Goal: Information Seeking & Learning: Find specific fact

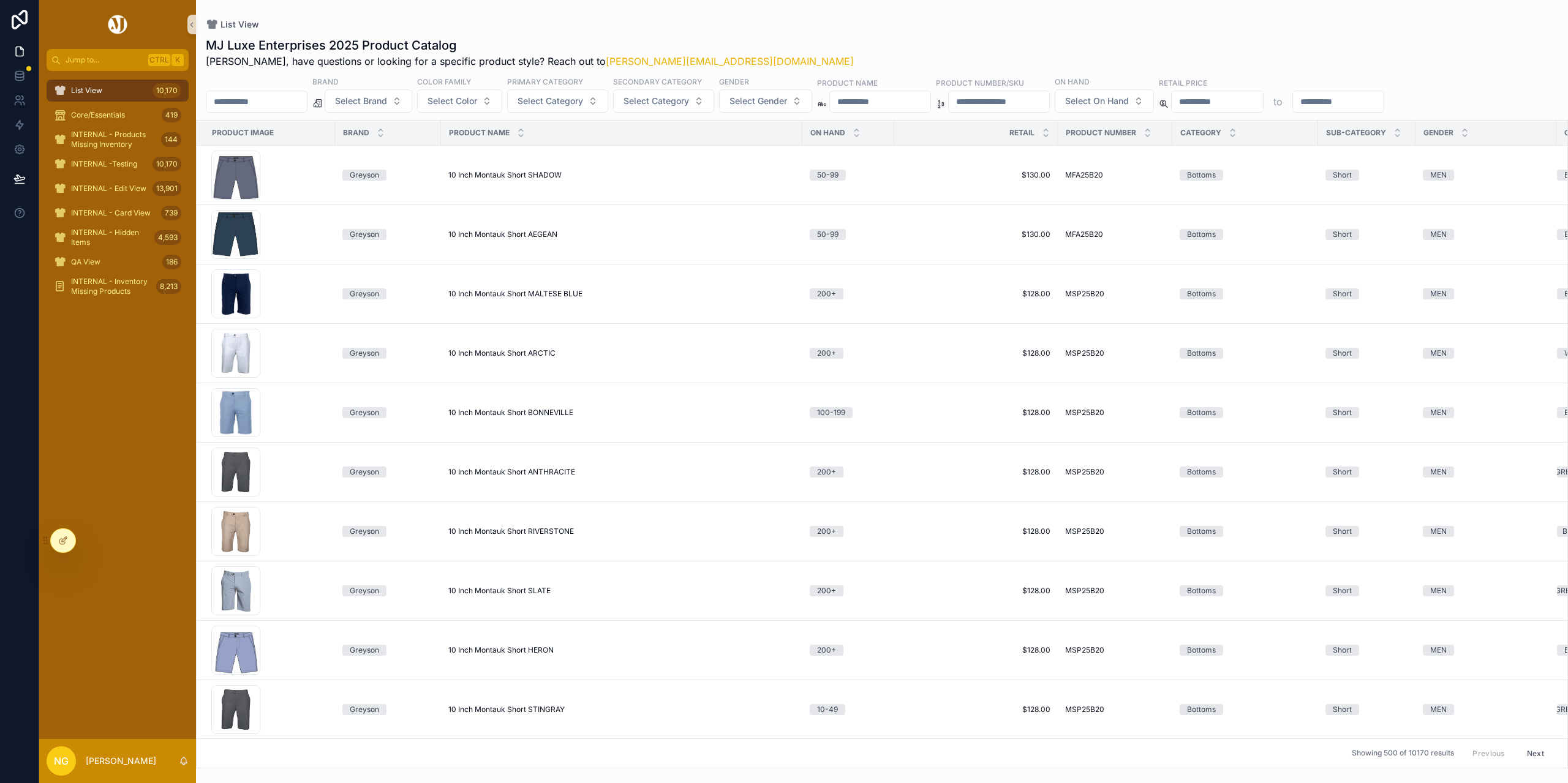
click at [1049, 101] on input "scrollable content" at bounding box center [999, 102] width 101 height 17
paste input "******"
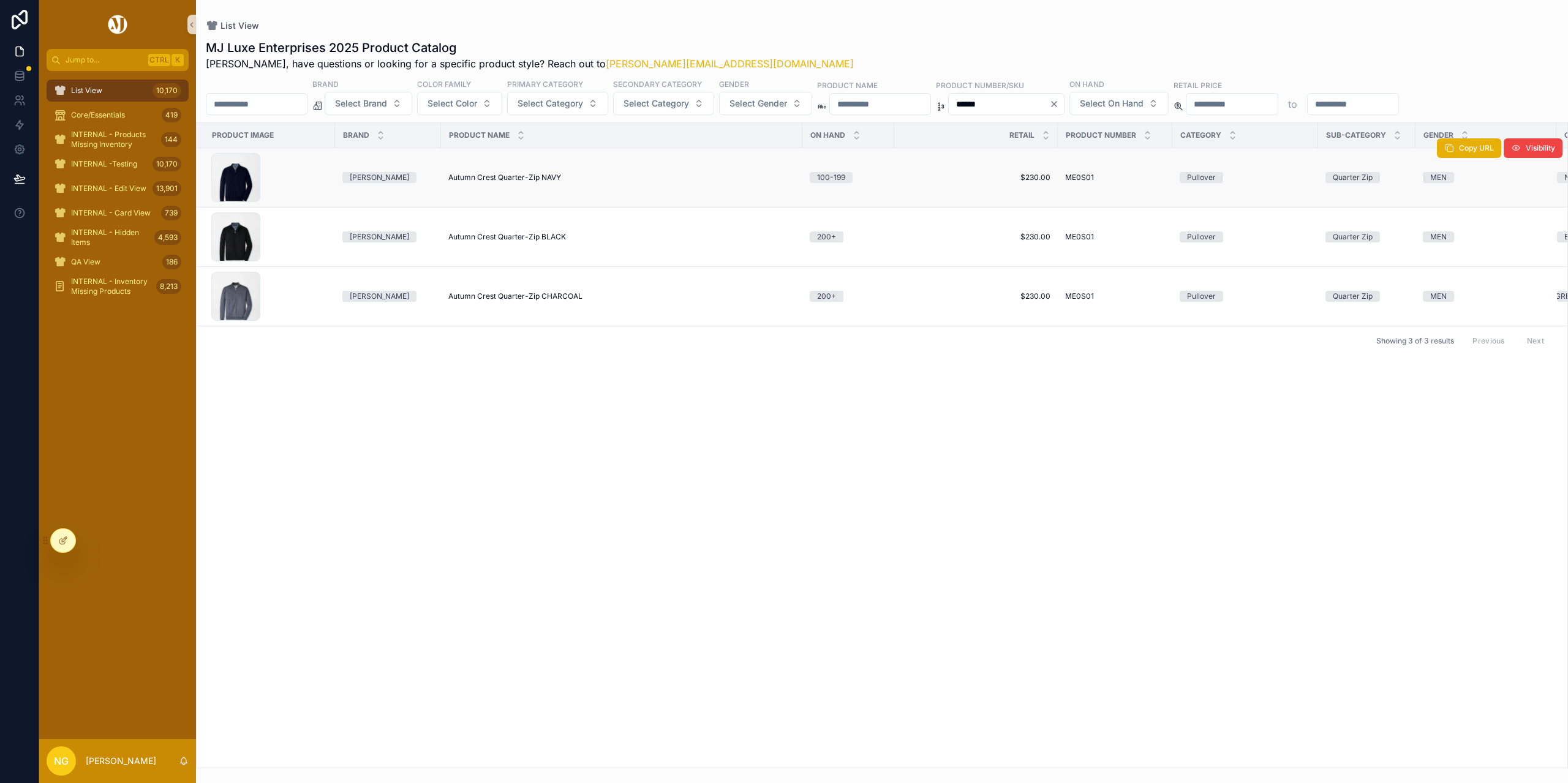
click at [527, 175] on span "Autumn Crest Quarter-Zip NAVY" at bounding box center [505, 177] width 112 height 10
drag, startPoint x: 1065, startPoint y: 105, endPoint x: 936, endPoint y: 92, distance: 129.7
click at [936, 92] on div "Brand Select Brand Color Family Select Color Primary Category Select Category S…" at bounding box center [882, 97] width 1372 height 37
paste input "scrollable content"
type input "******"
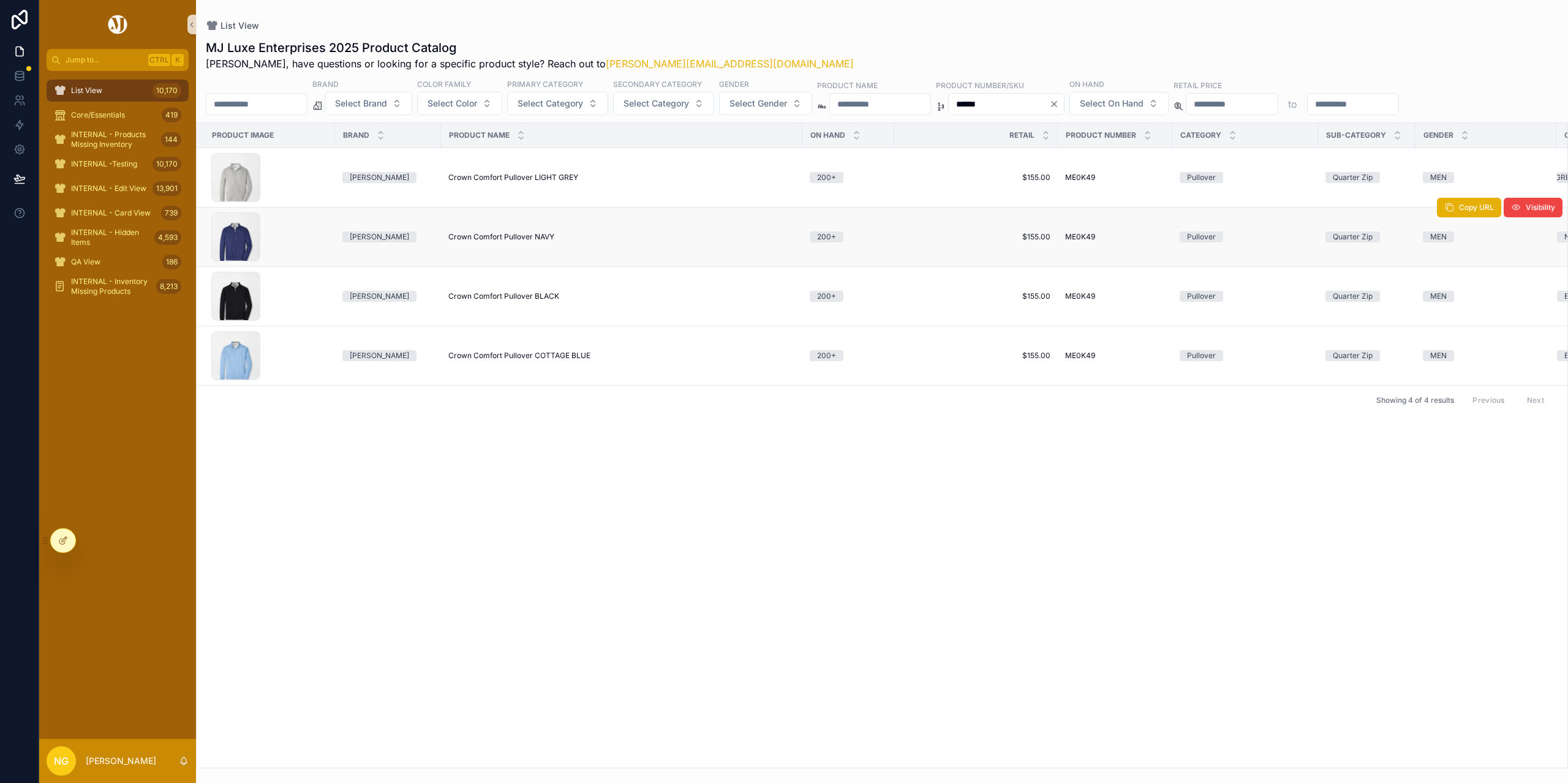
click at [548, 231] on td "Crown Comfort Pullover NAVY Crown Comfort Pullover NAVY" at bounding box center [621, 237] width 361 height 60
click at [537, 234] on span "Crown Comfort Pullover NAVY" at bounding box center [501, 237] width 106 height 10
drag, startPoint x: 1076, startPoint y: 106, endPoint x: 995, endPoint y: 91, distance: 82.4
click at [995, 91] on div "Brand Select Brand Color Family Select Color Primary Category Select Category S…" at bounding box center [882, 97] width 1372 height 37
click at [930, 101] on input "scrollable content" at bounding box center [880, 104] width 101 height 17
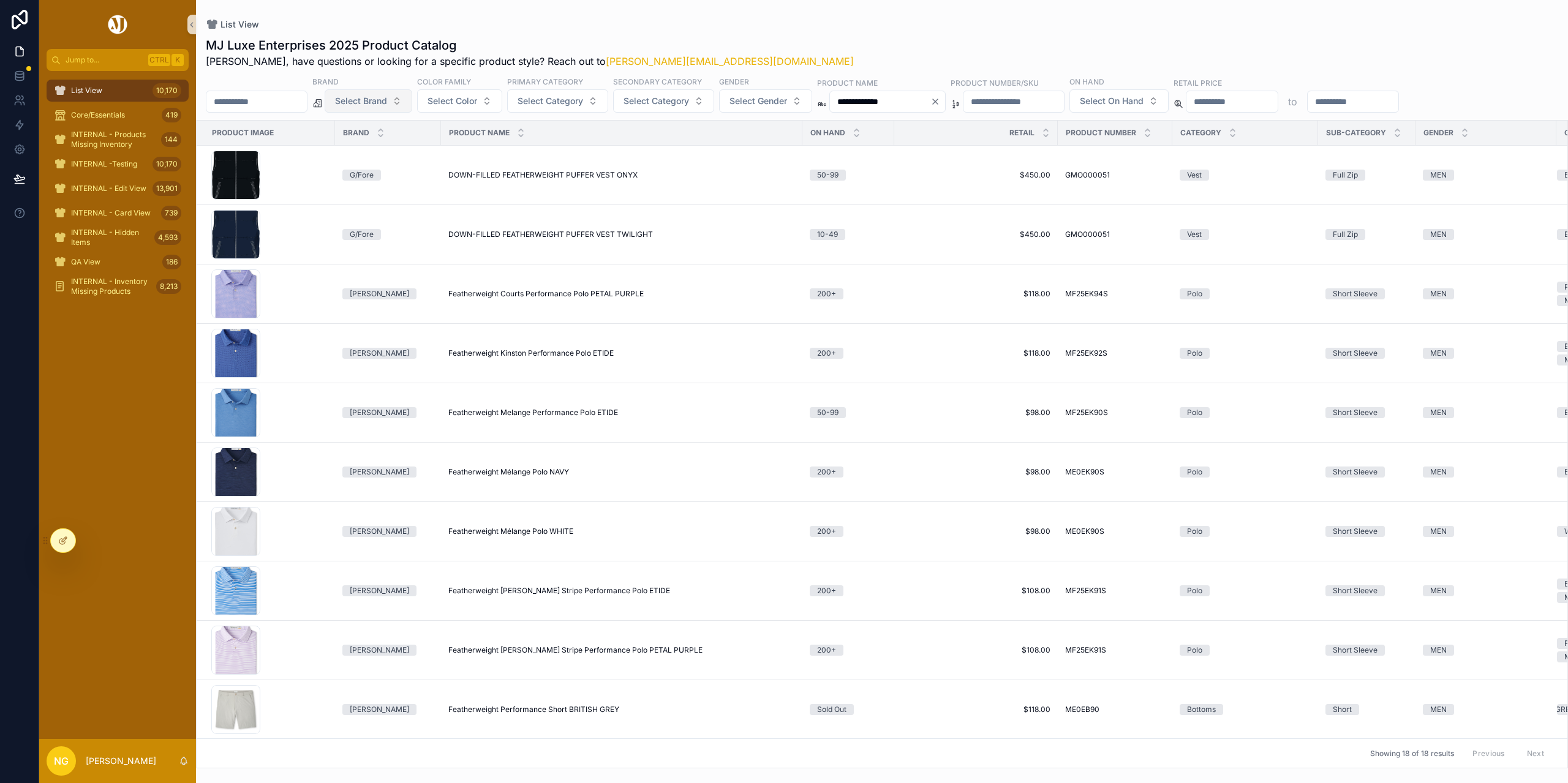
type input "**********"
click at [412, 107] on button "Select Brand" at bounding box center [369, 101] width 87 height 23
click at [392, 153] on div "[PERSON_NAME]" at bounding box center [400, 151] width 147 height 20
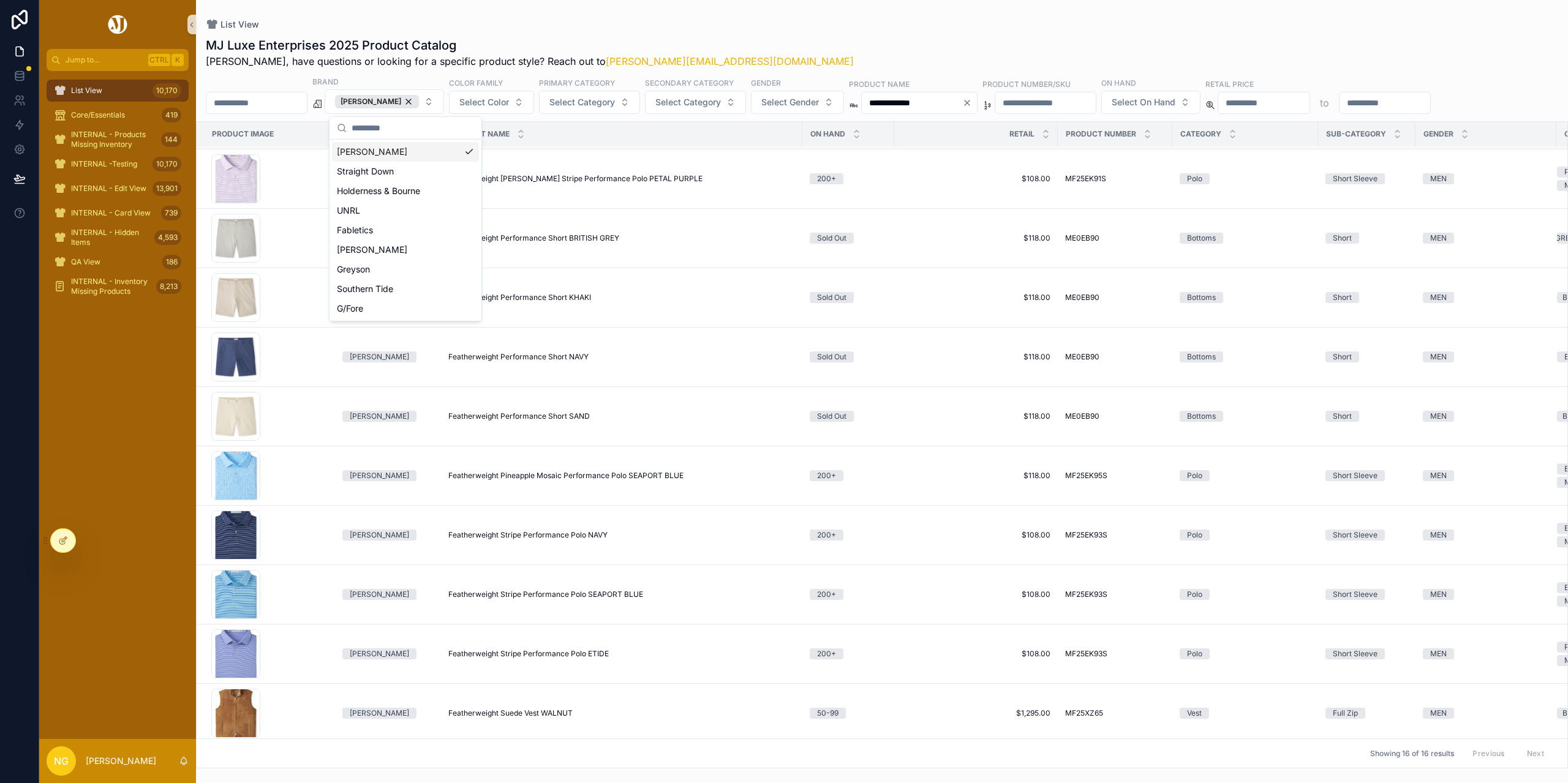
scroll to position [367, 0]
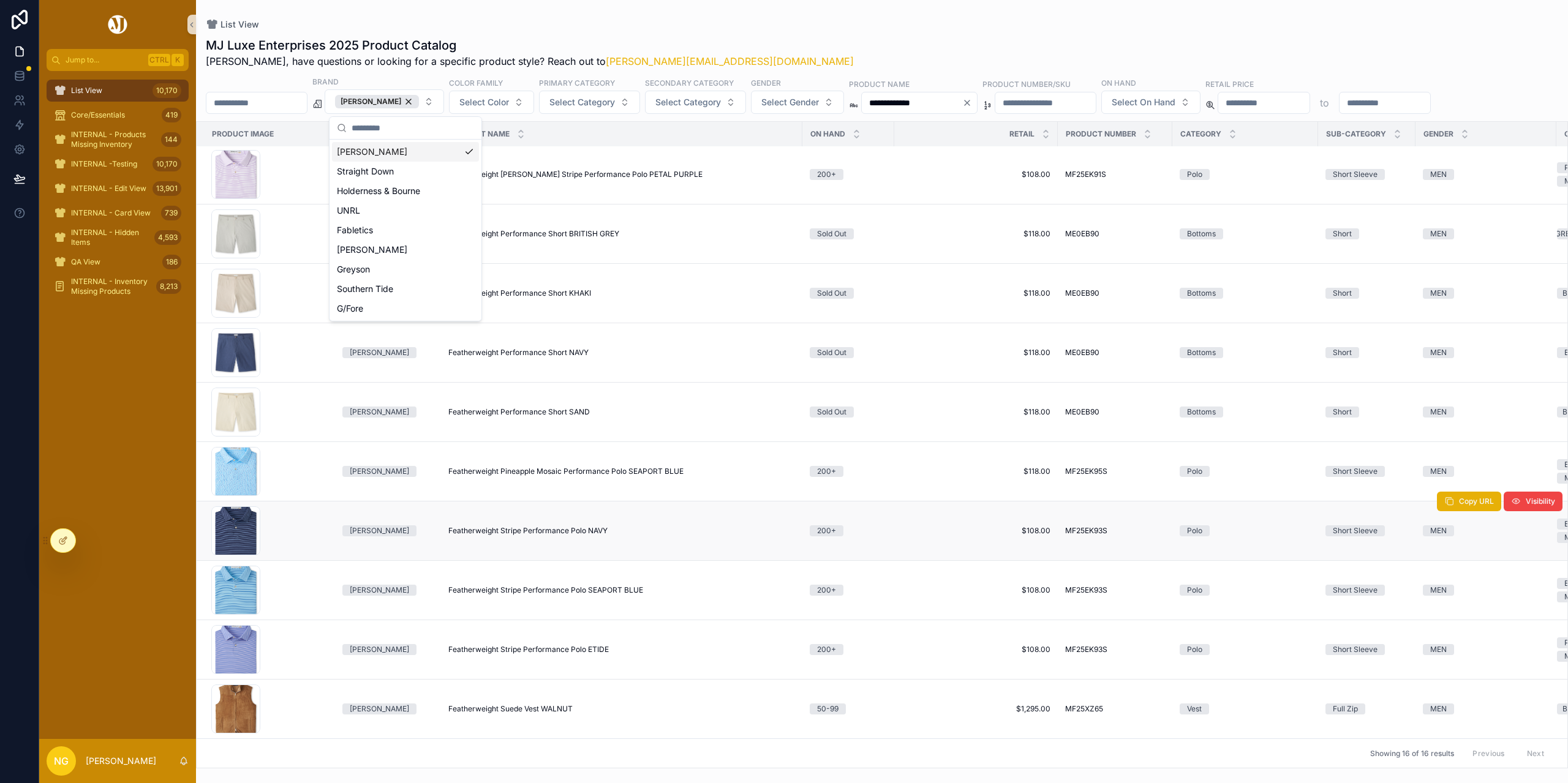
click at [584, 526] on span "Featherweight Stripe Performance Polo NAVY" at bounding box center [528, 530] width 159 height 10
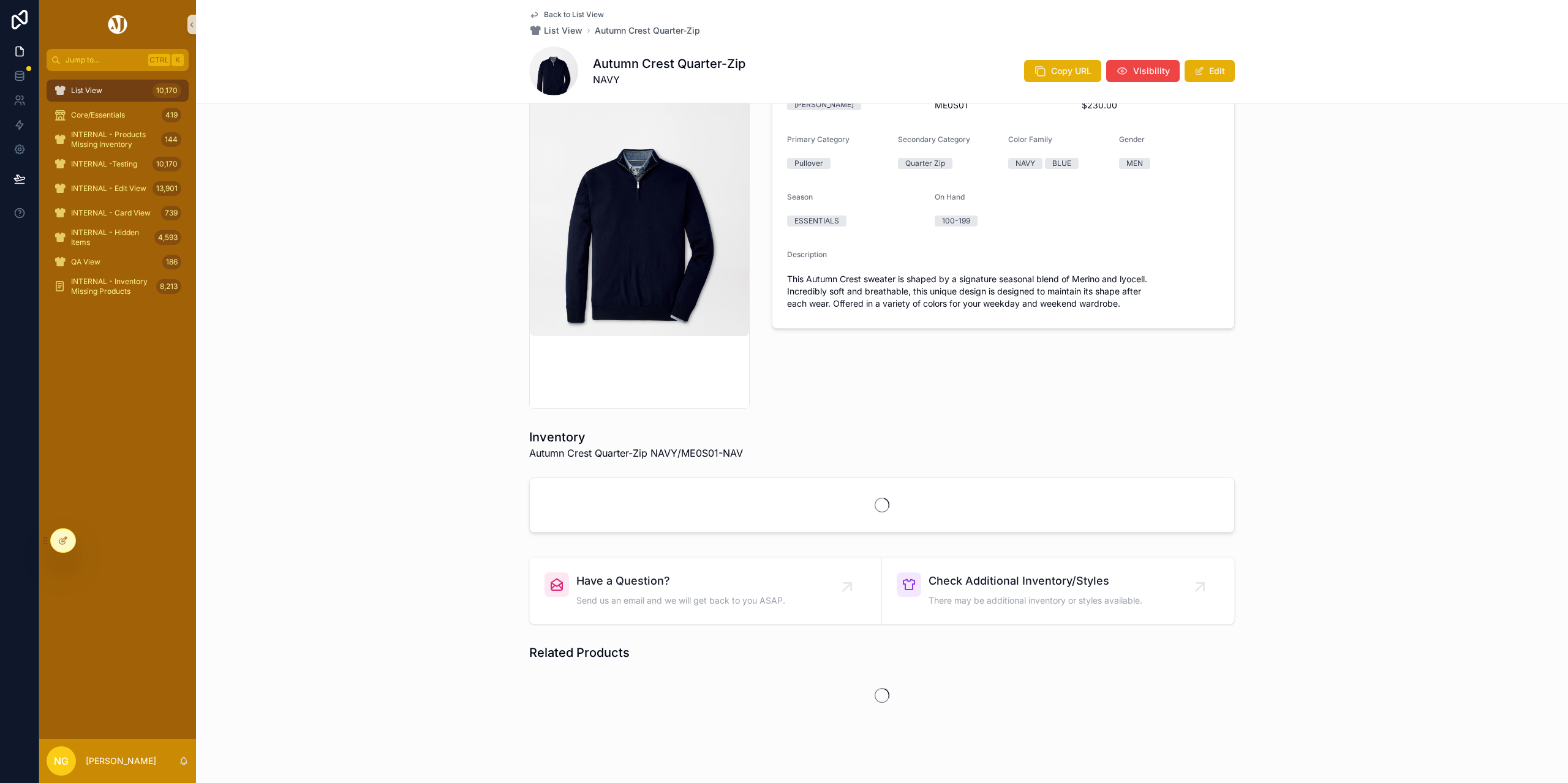
scroll to position [128, 0]
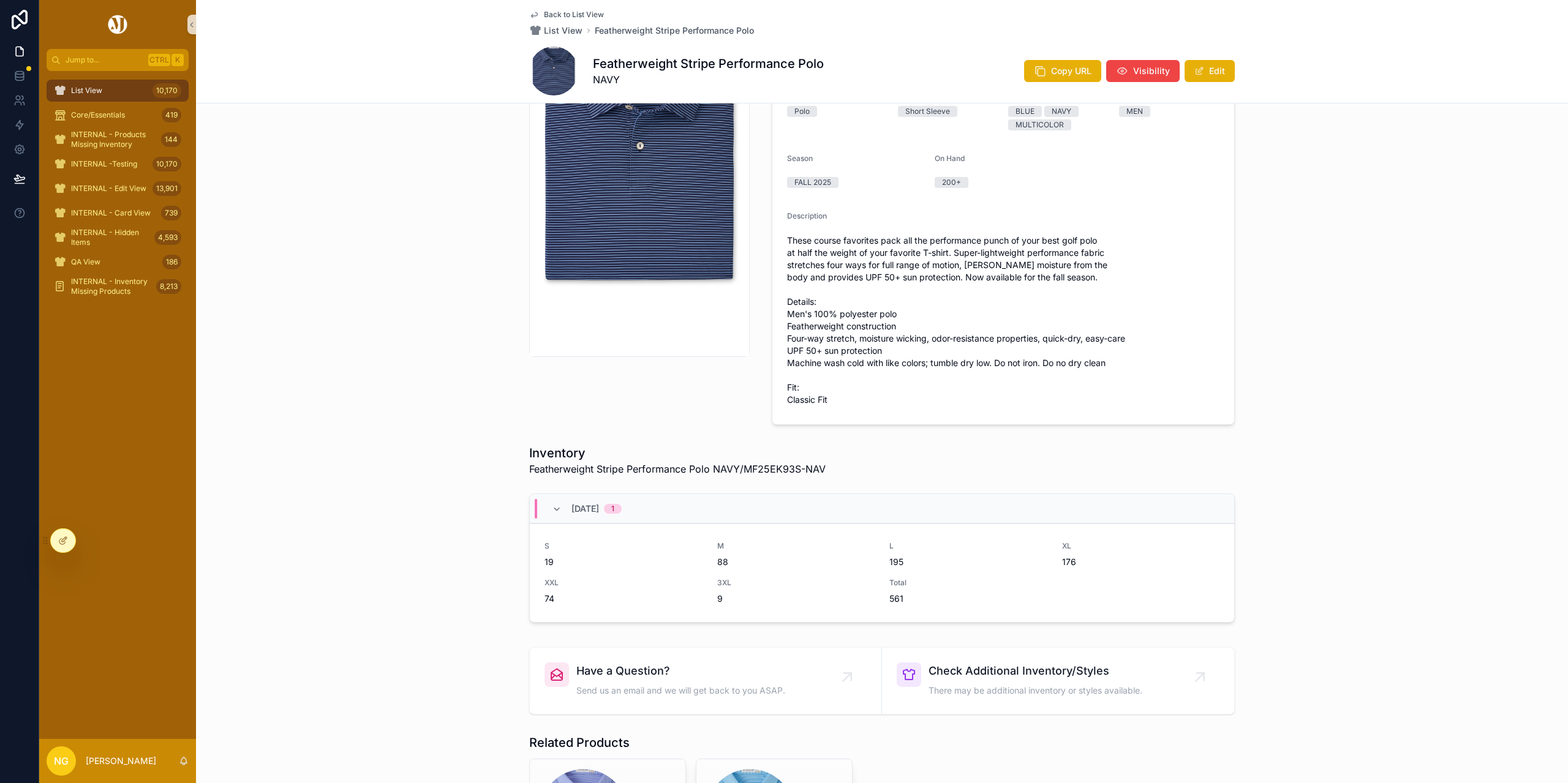
scroll to position [184, 0]
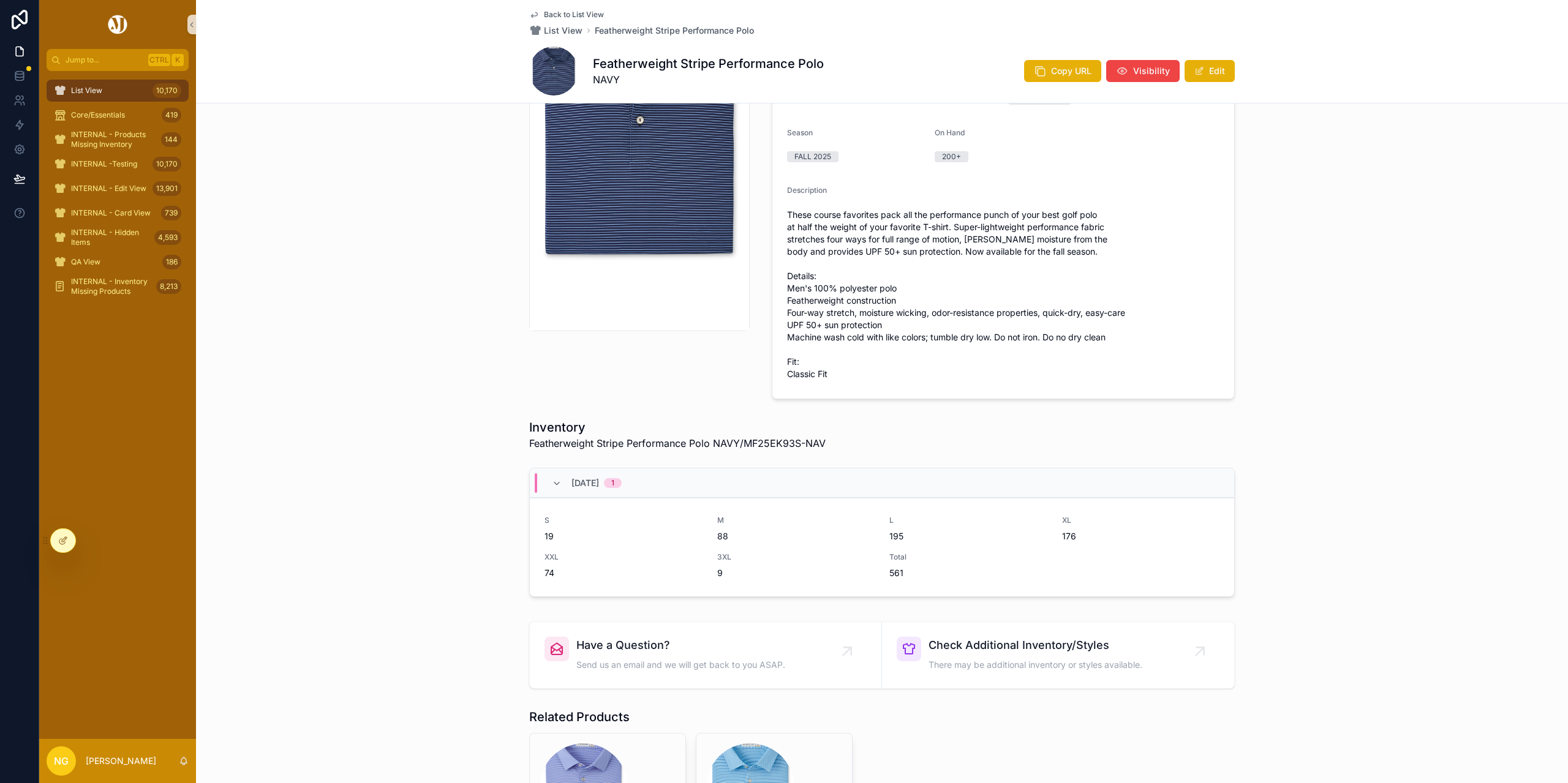
click at [836, 63] on div "Featherweight Stripe Performance Polo NAVY Copy URL Visibility Edit" at bounding box center [882, 71] width 705 height 49
drag, startPoint x: 828, startPoint y: 63, endPoint x: 591, endPoint y: 70, distance: 237.1
click at [591, 70] on div "Featherweight Stripe Performance Polo NAVY Copy URL Visibility Edit" at bounding box center [882, 71] width 705 height 49
copy h1 "Featherweight Stripe Performance Polo"
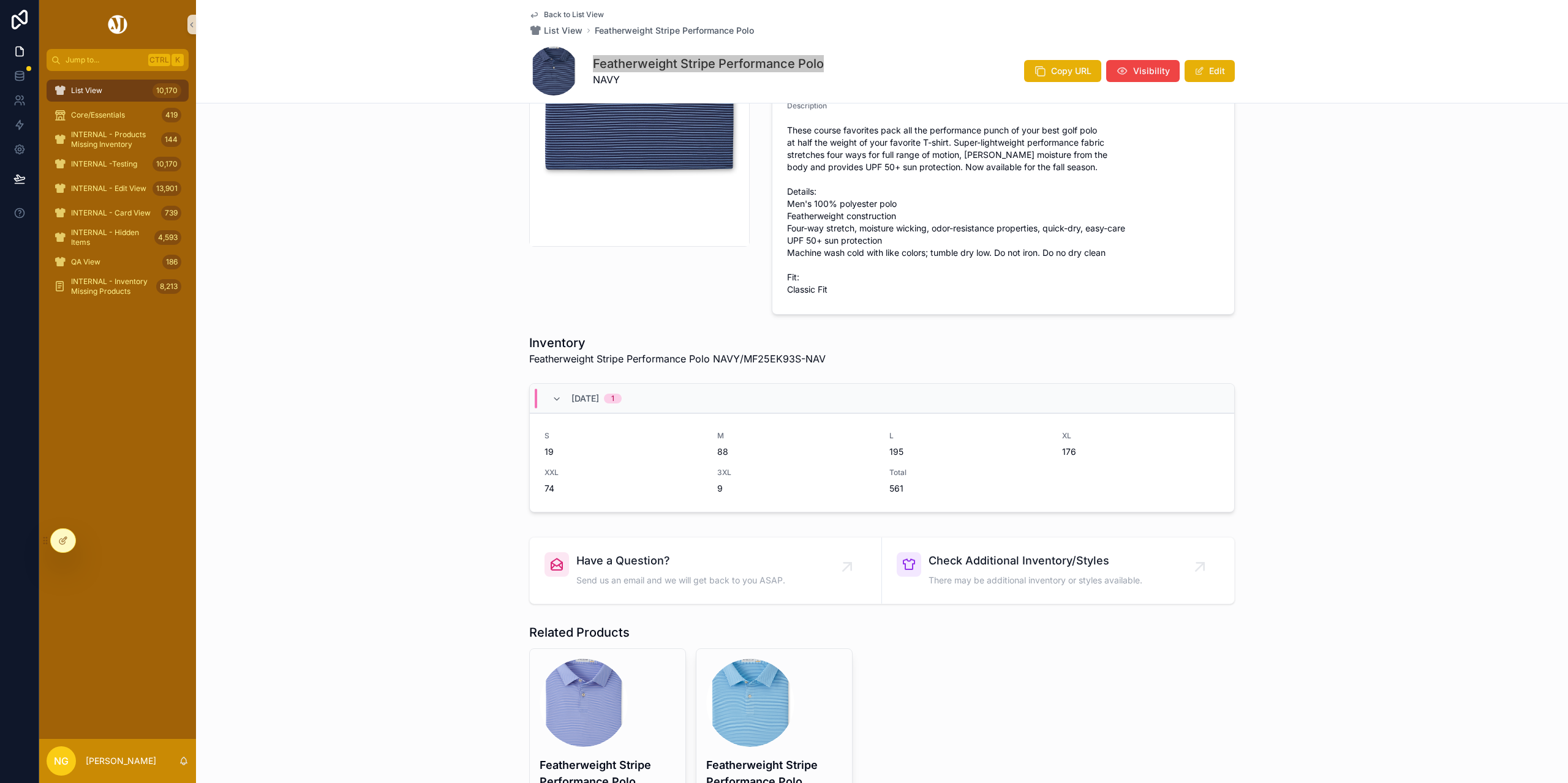
scroll to position [306, 0]
